Goal: Transaction & Acquisition: Purchase product/service

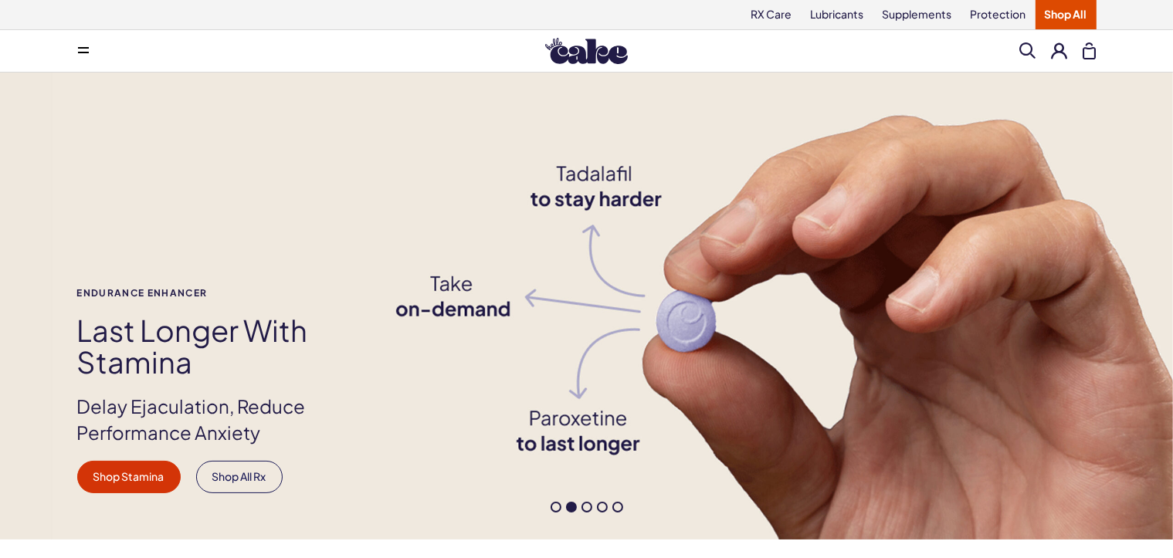
scroll to position [386, 0]
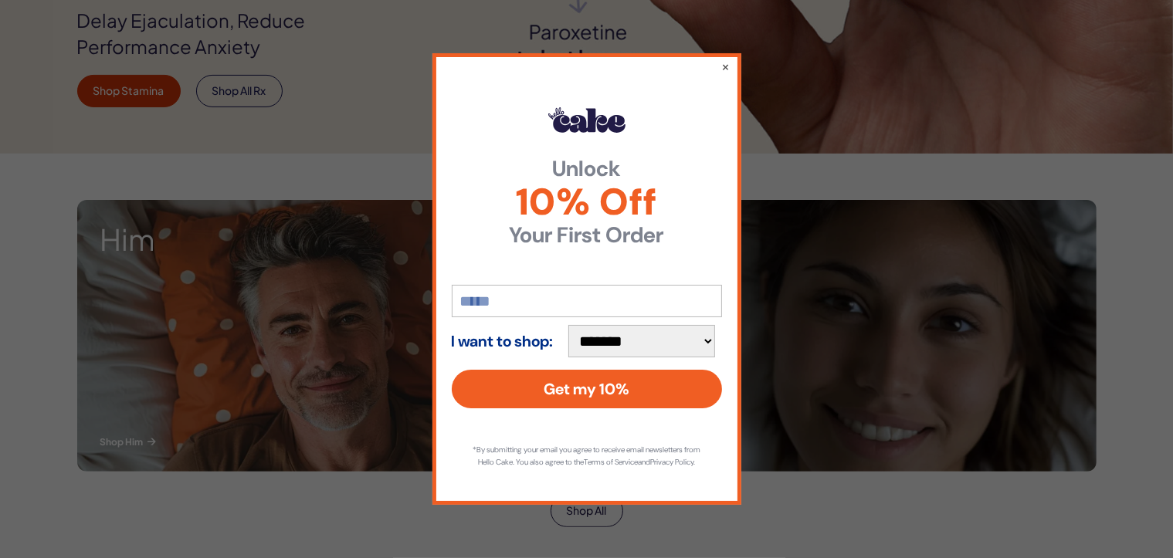
click at [732, 57] on div "**********" at bounding box center [587, 278] width 309 height 451
click at [722, 60] on button "×" at bounding box center [726, 66] width 10 height 19
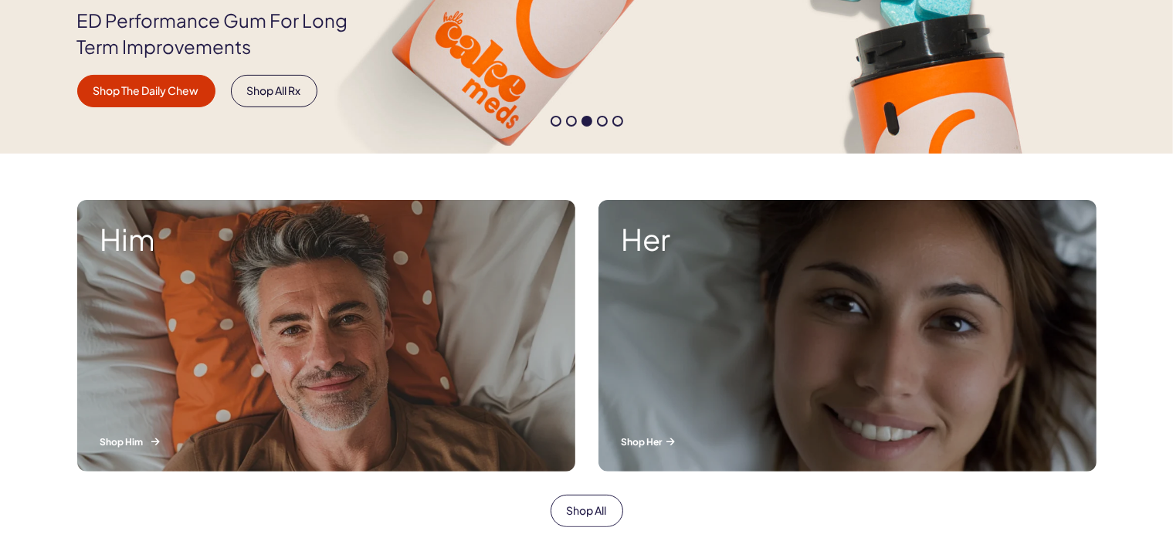
click at [127, 441] on p "Shop Him" at bounding box center [326, 442] width 452 height 13
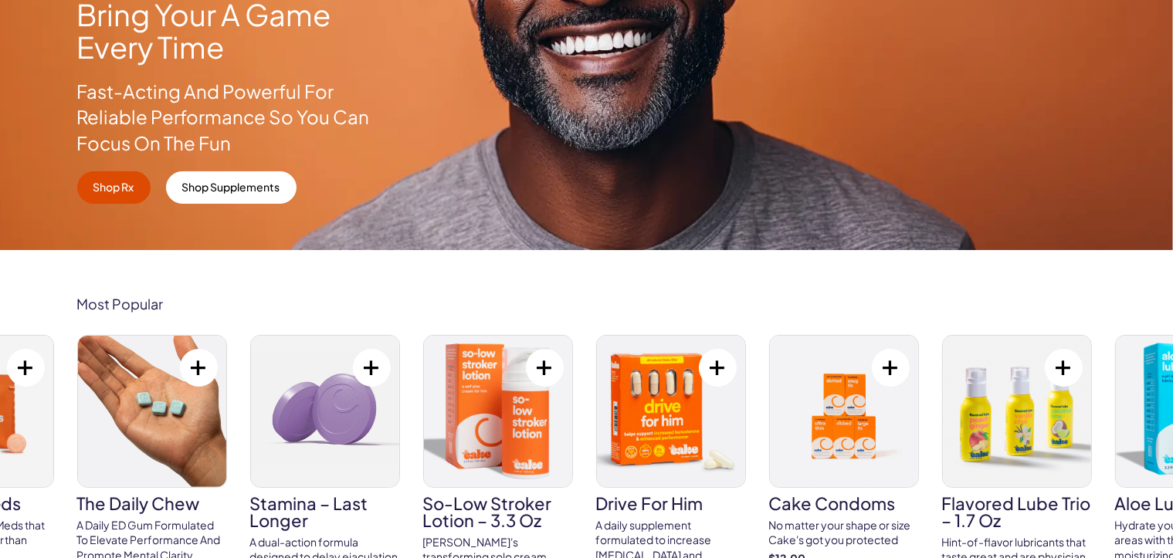
scroll to position [463, 0]
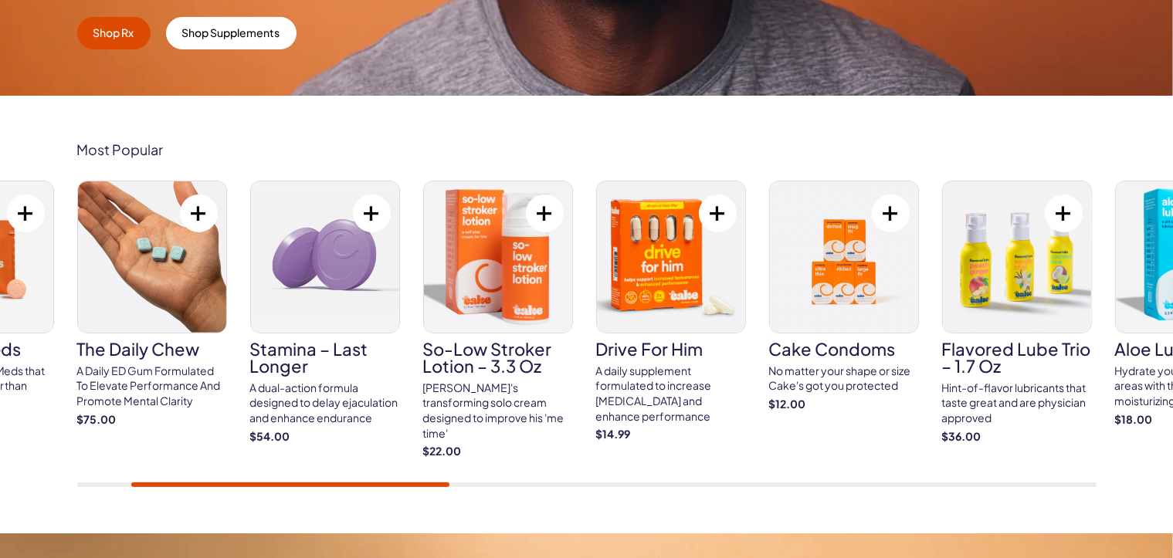
drag, startPoint x: 1079, startPoint y: 468, endPoint x: 992, endPoint y: 344, distance: 151.9
click at [932, 455] on div "Cake ED Meds Quick dissolve ED Meds that work up to 3x faster than generic pill…" at bounding box center [587, 334] width 1020 height 307
click at [1048, 462] on div "Cake ED Meds Quick dissolve ED Meds that work up to 3x faster than generic pill…" at bounding box center [587, 334] width 1020 height 307
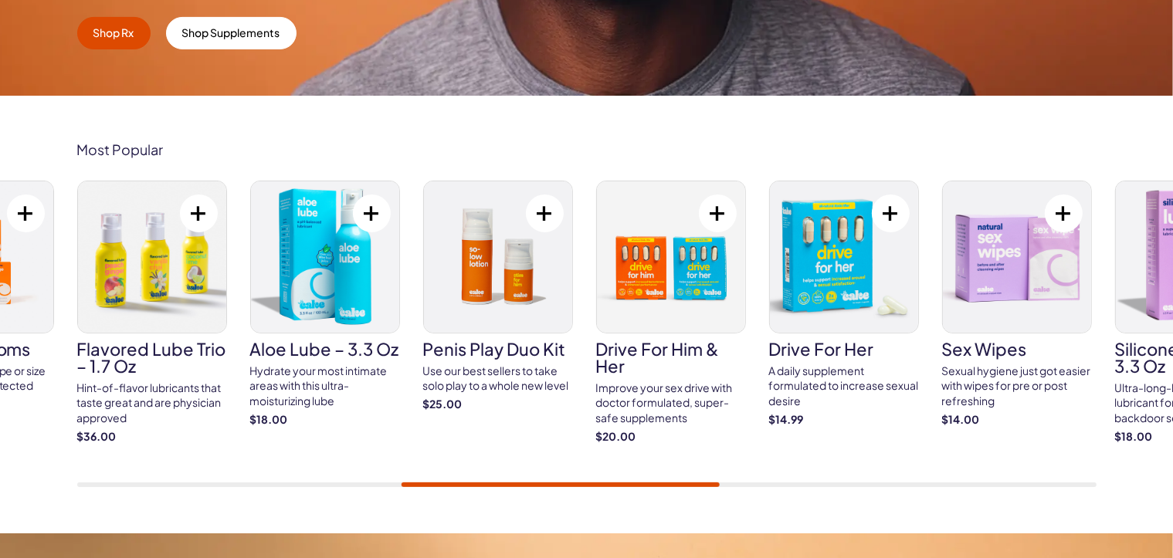
click at [1134, 443] on div "Most Popular Cake ED Meds Quick dissolve ED Meds that work up to 3x faster than…" at bounding box center [587, 314] width 1112 height 345
click at [1076, 445] on div "Cake ED Meds Quick dissolve ED Meds that work up to 3x faster than generic pill…" at bounding box center [587, 334] width 1020 height 307
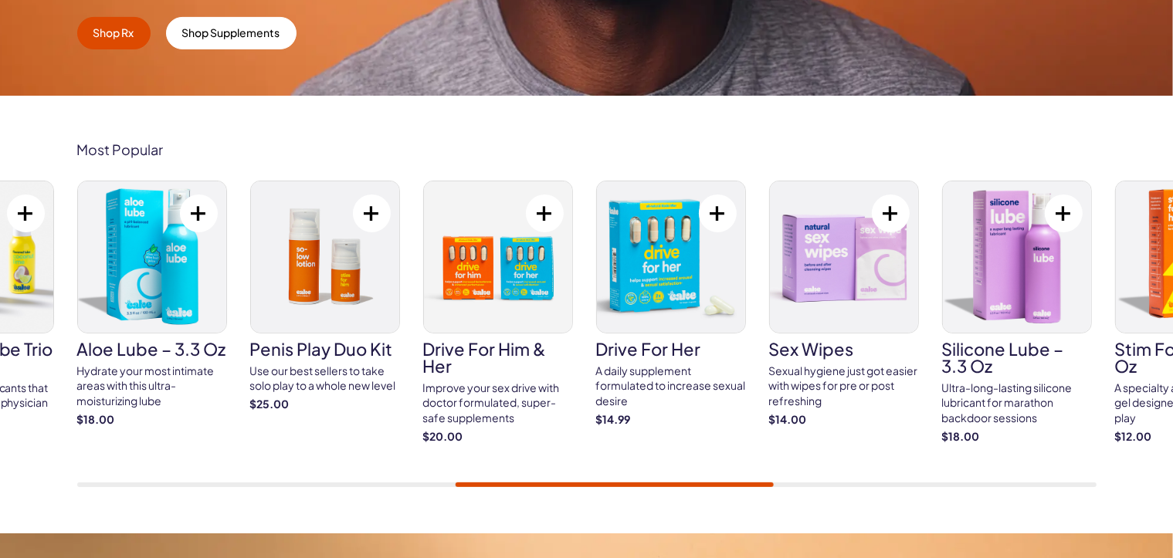
drag, startPoint x: 1158, startPoint y: 463, endPoint x: 1158, endPoint y: 471, distance: 8.5
click at [1159, 466] on div "Most Popular Cake ED Meds Quick dissolve ED Meds that work up to 3x faster than…" at bounding box center [586, 315] width 1173 height 438
